Goal: Information Seeking & Learning: Learn about a topic

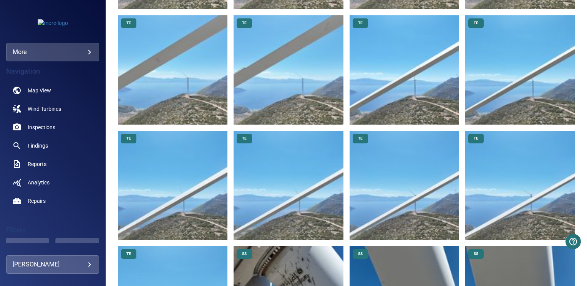
scroll to position [1538, 0]
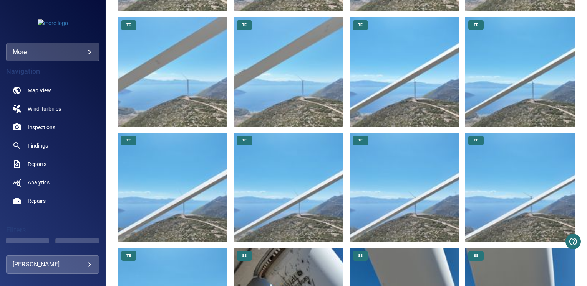
click at [170, 156] on img at bounding box center [172, 187] width 109 height 109
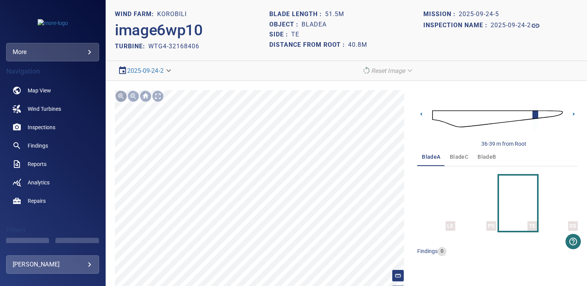
click at [121, 96] on div at bounding box center [121, 96] width 12 height 12
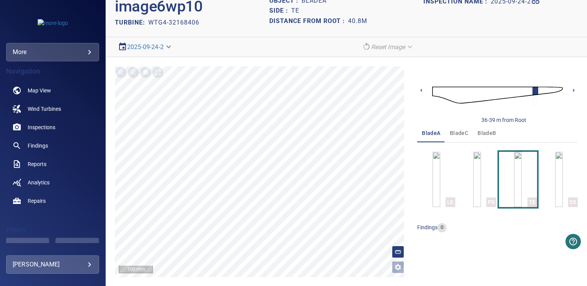
scroll to position [23, 0]
click at [120, 69] on div at bounding box center [121, 73] width 12 height 12
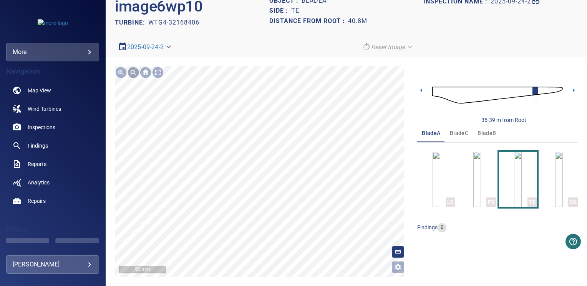
click at [130, 69] on div at bounding box center [133, 72] width 12 height 12
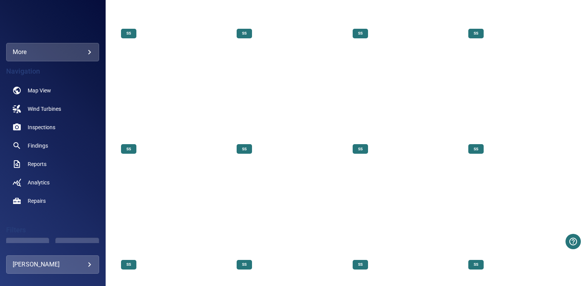
scroll to position [6402, 0]
